Goal: Navigation & Orientation: Find specific page/section

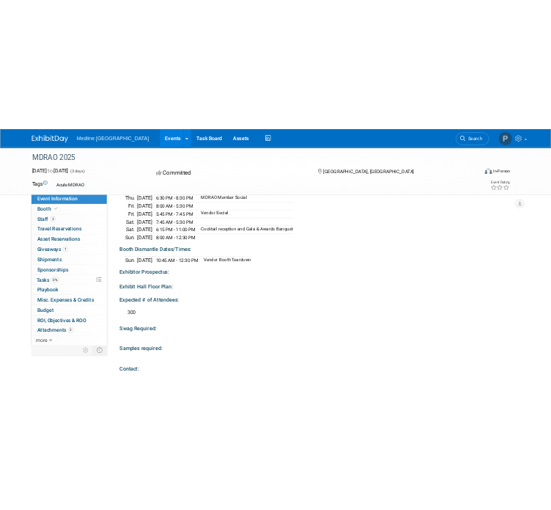
scroll to position [367, 0]
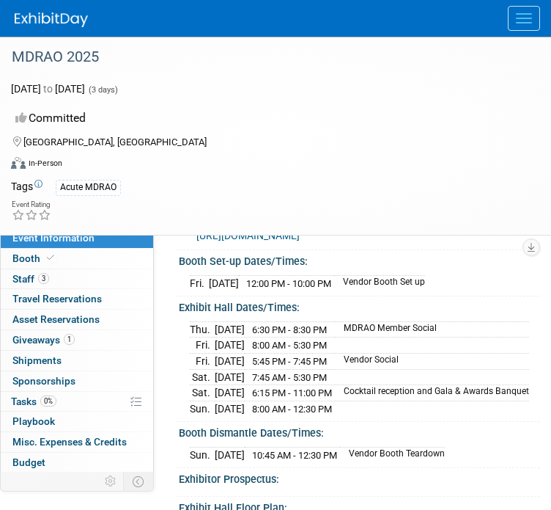
click at [124, 146] on div "[GEOGRAPHIC_DATA], [GEOGRAPHIC_DATA]" at bounding box center [266, 141] width 511 height 18
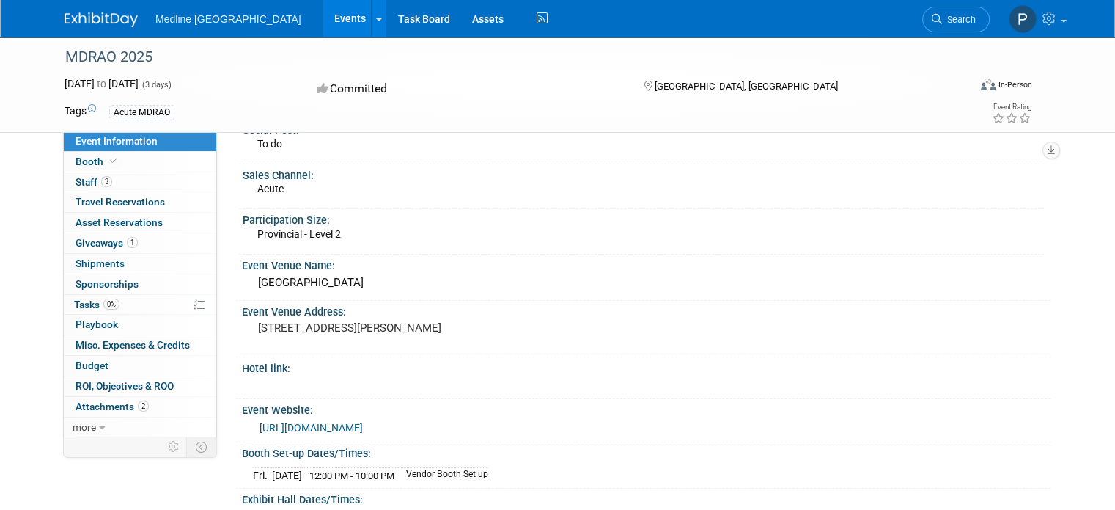
scroll to position [147, 0]
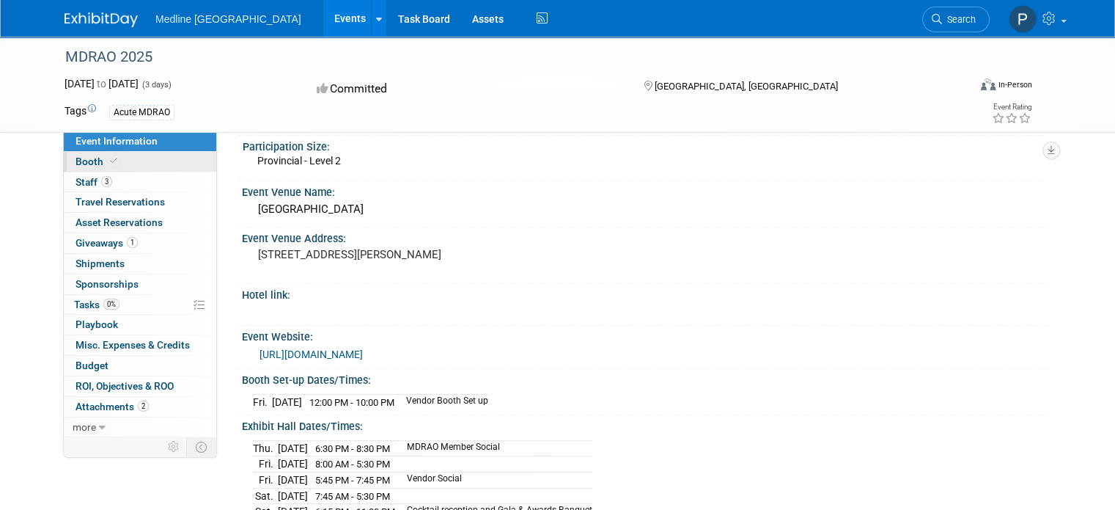
click at [148, 157] on link "Booth" at bounding box center [140, 162] width 153 height 20
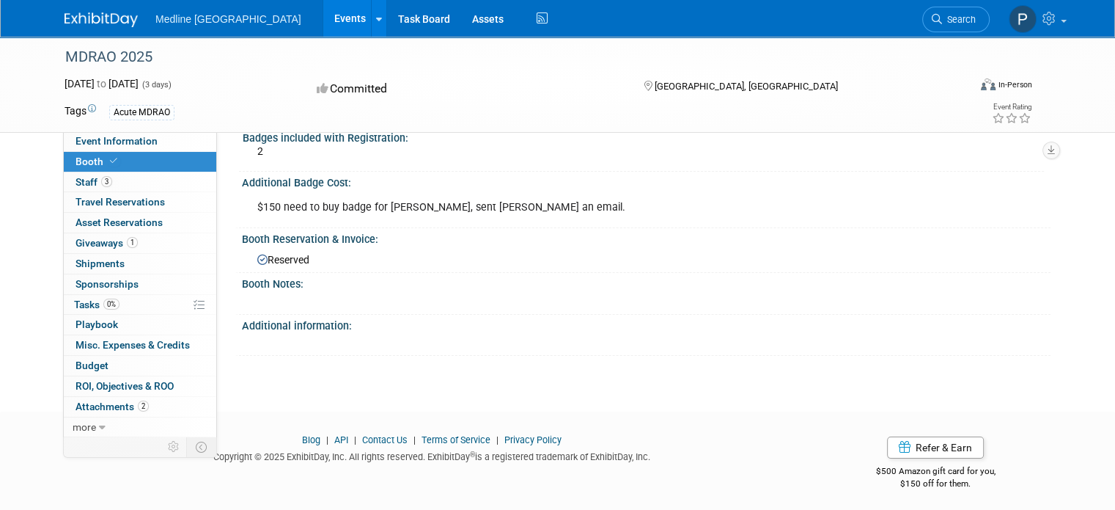
scroll to position [0, 0]
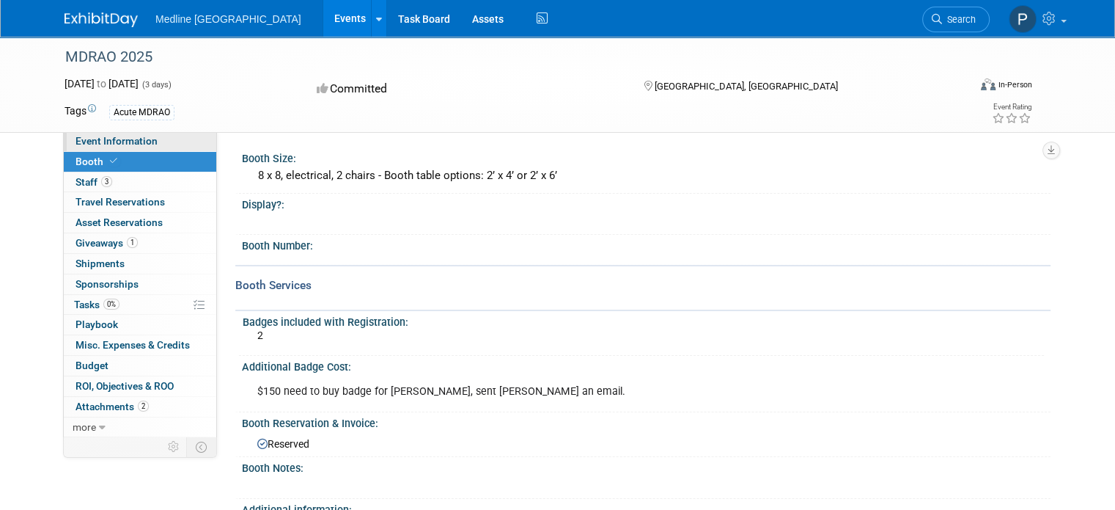
click at [101, 134] on link "Event Information" at bounding box center [140, 141] width 153 height 20
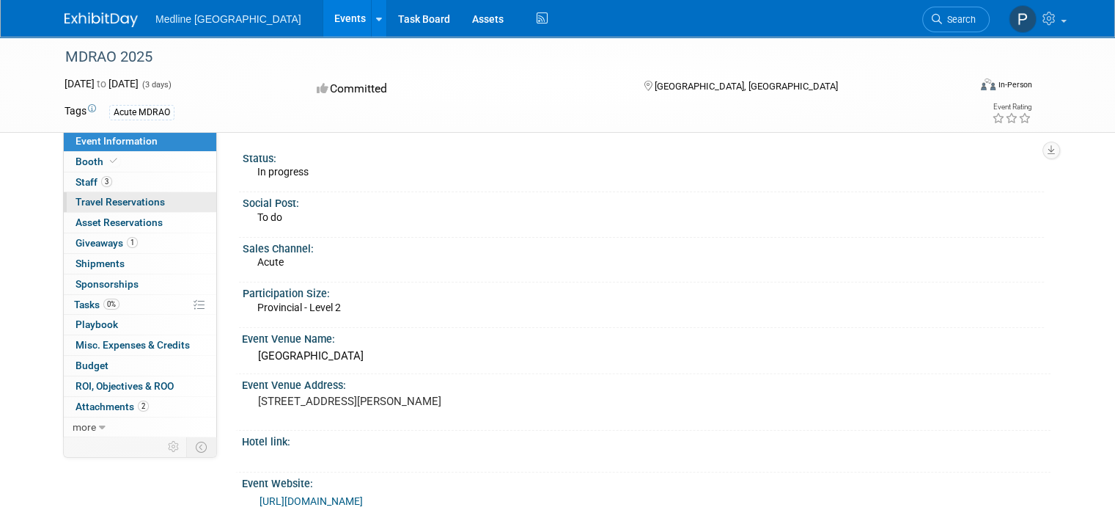
click at [135, 210] on link "0 Travel Reservations 0" at bounding box center [140, 202] width 153 height 20
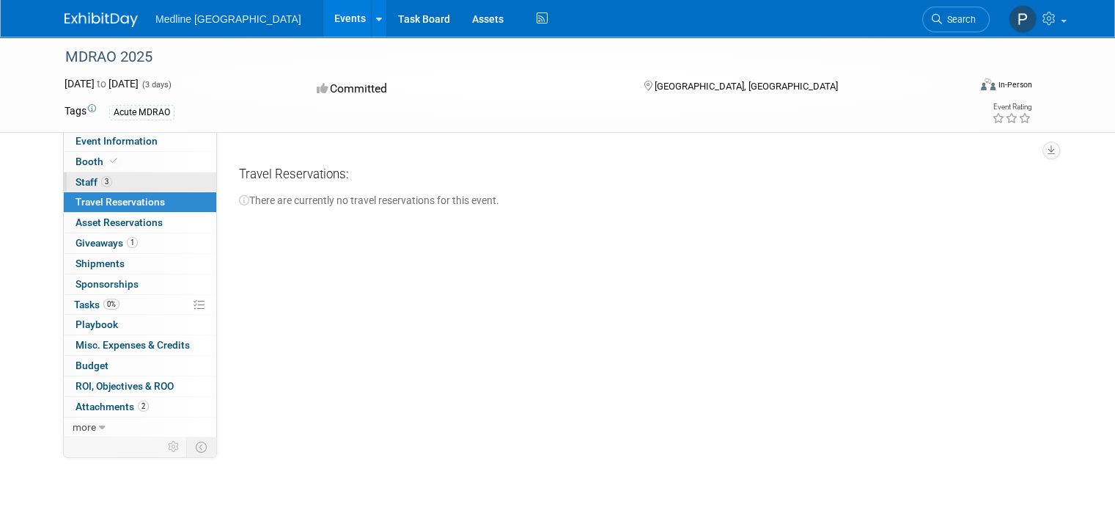
click at [133, 188] on link "3 Staff 3" at bounding box center [140, 182] width 153 height 20
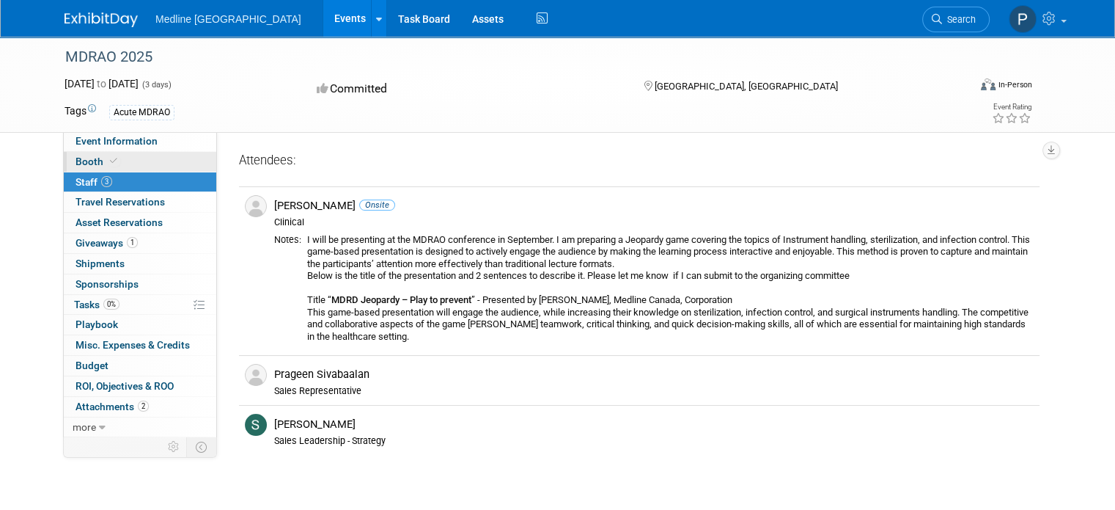
click at [133, 161] on link "Booth" at bounding box center [140, 162] width 153 height 20
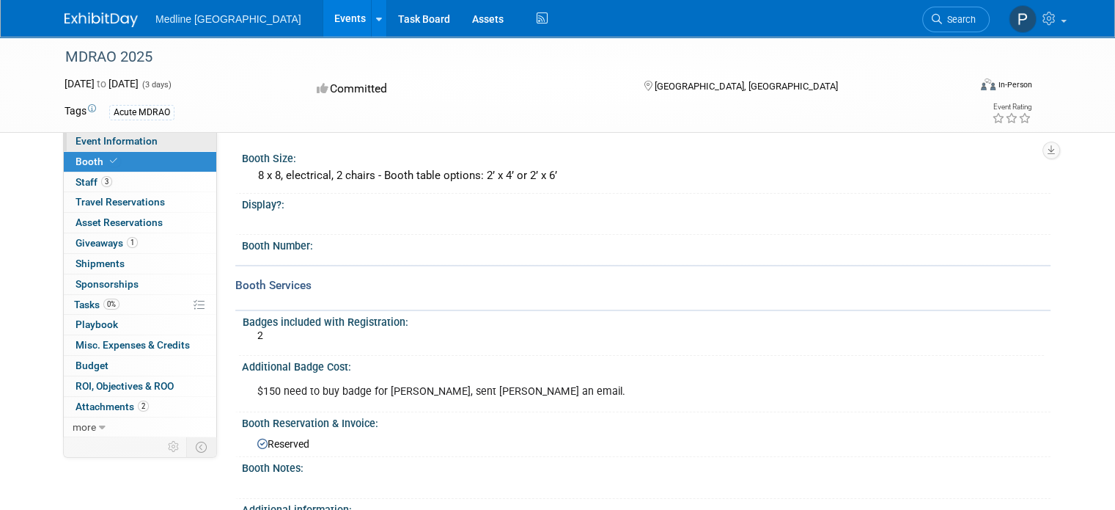
click at [144, 134] on link "Event Information" at bounding box center [140, 141] width 153 height 20
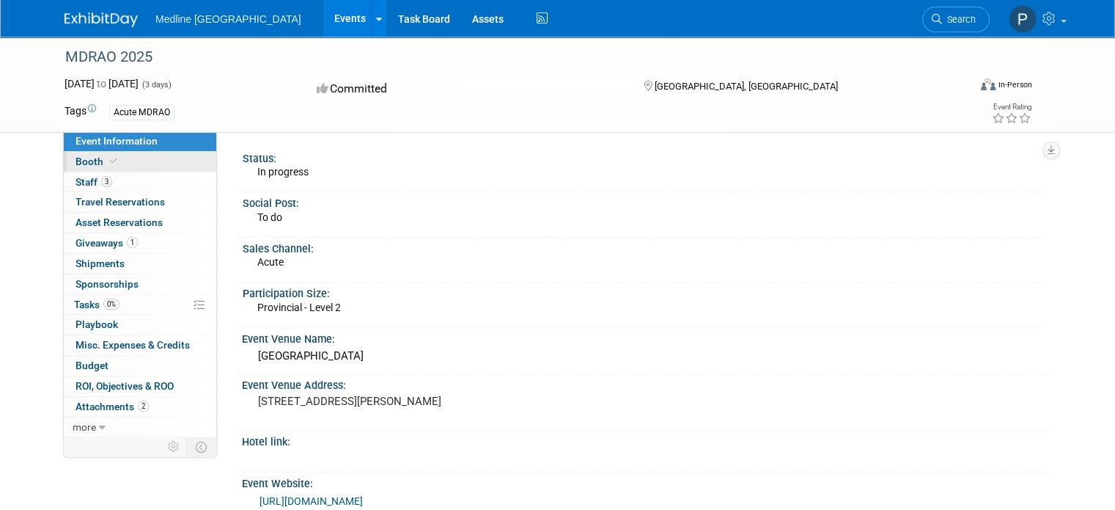
click at [174, 158] on link "Booth" at bounding box center [140, 162] width 153 height 20
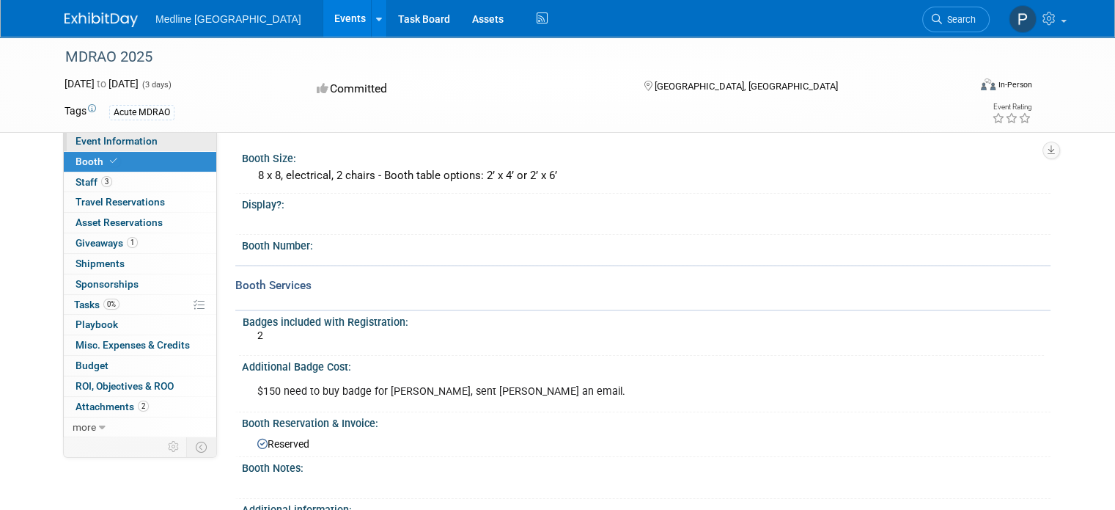
click at [147, 140] on link "Event Information" at bounding box center [140, 141] width 153 height 20
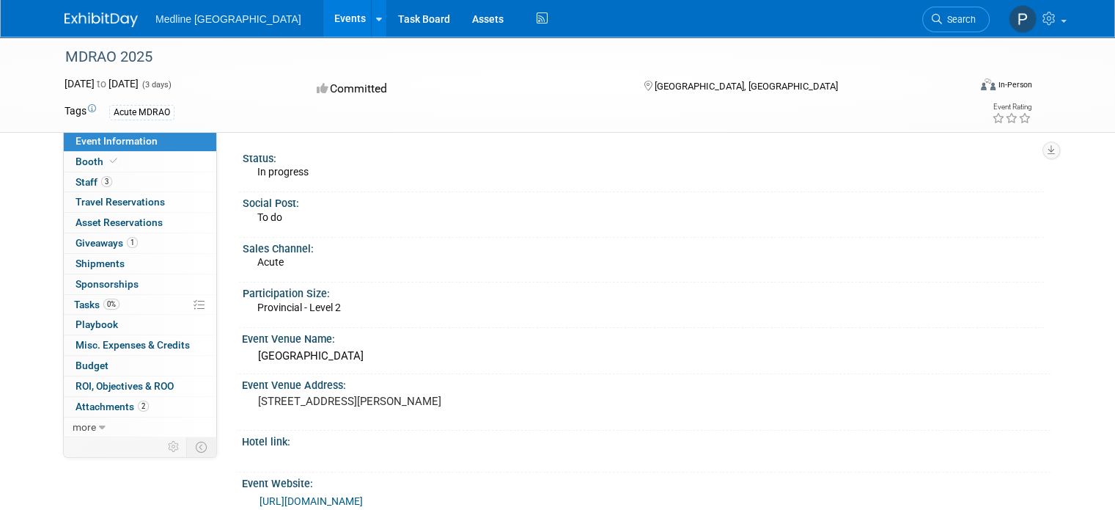
scroll to position [293, 0]
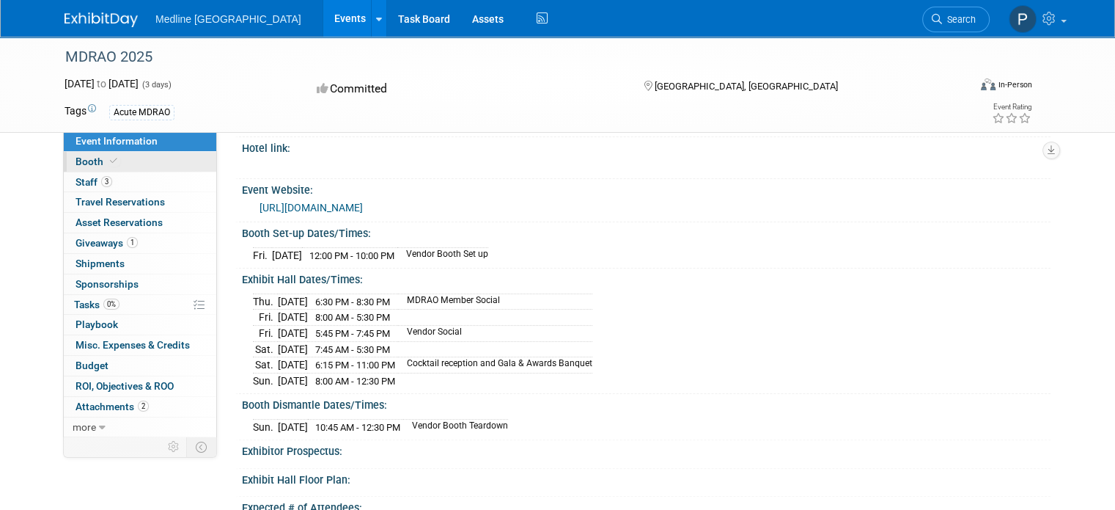
click at [167, 158] on link "Booth" at bounding box center [140, 162] width 153 height 20
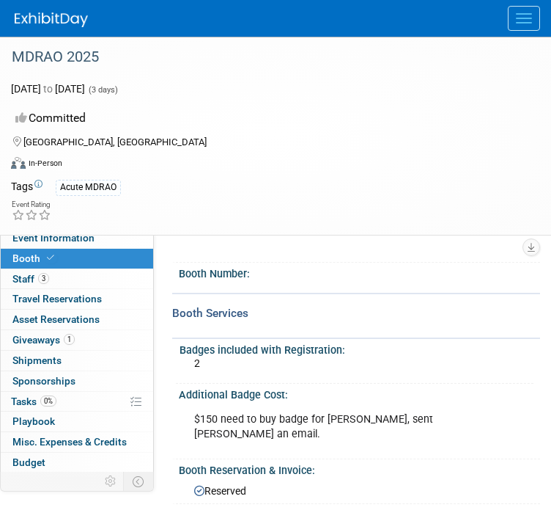
scroll to position [0, 0]
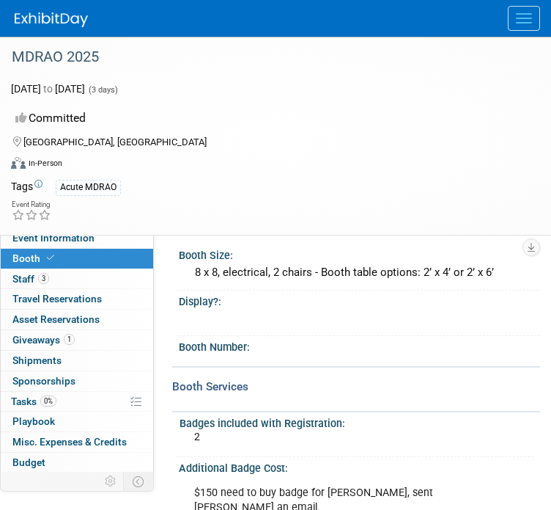
click at [390, 106] on div "Committed" at bounding box center [266, 119] width 511 height 26
click at [96, 237] on link "Event Information" at bounding box center [77, 238] width 153 height 20
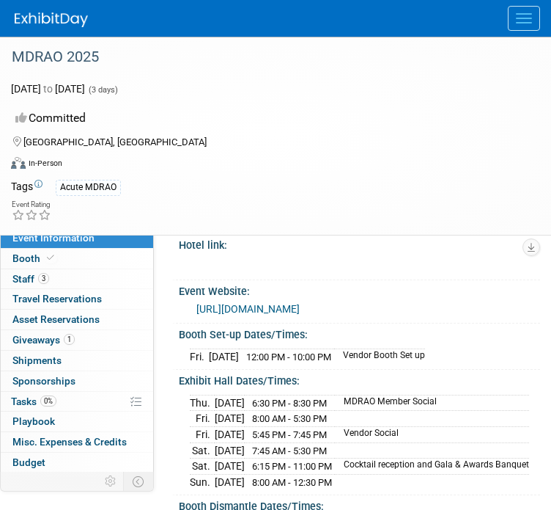
scroll to position [367, 0]
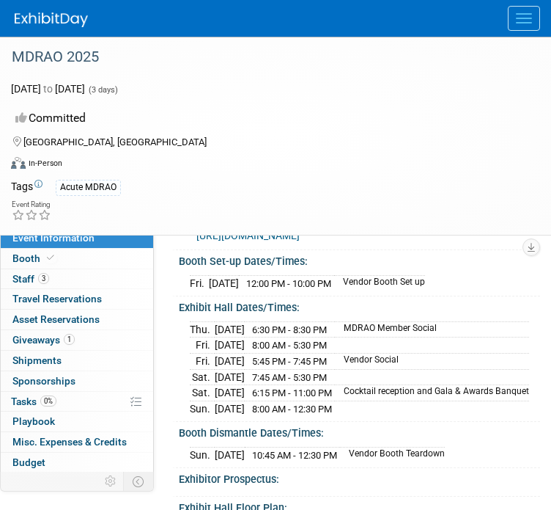
click at [296, 301] on div "Exhibit Hall Dates/Times:" at bounding box center [359, 305] width 361 height 18
